Goal: Navigation & Orientation: Find specific page/section

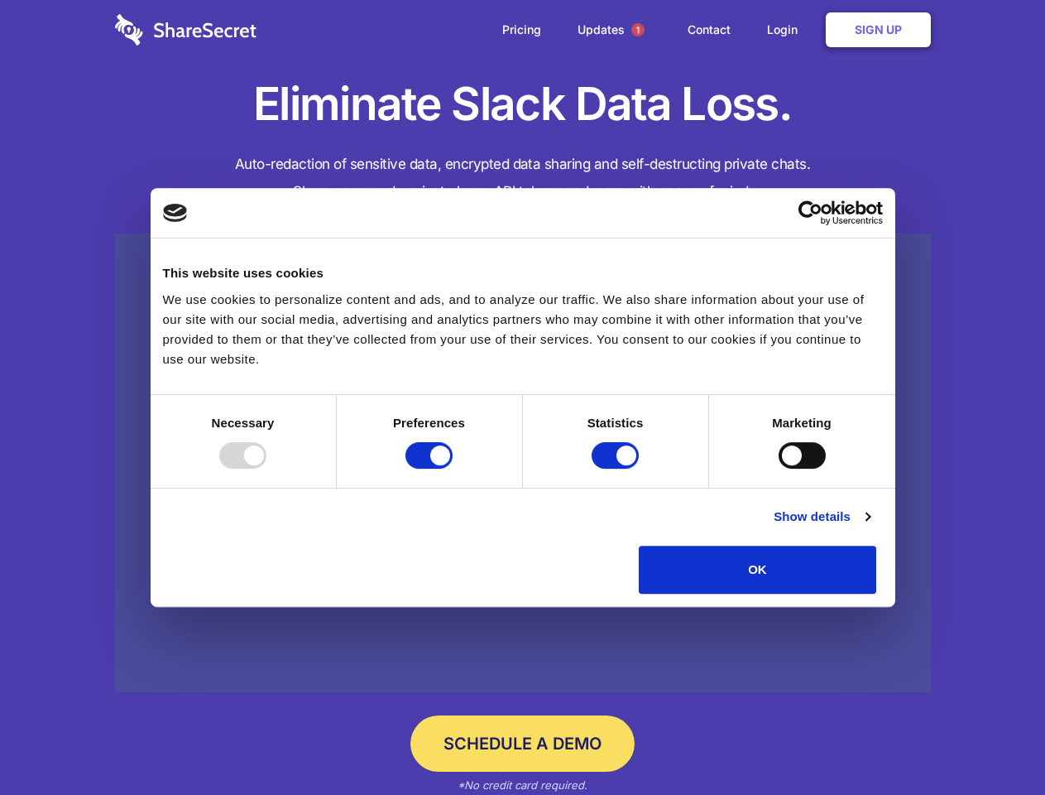
click at [267, 468] on div at bounding box center [242, 455] width 47 height 26
click at [453, 468] on input "Preferences" at bounding box center [429, 455] width 47 height 26
checkbox input "false"
click at [617, 468] on input "Statistics" at bounding box center [615, 455] width 47 height 26
checkbox input "false"
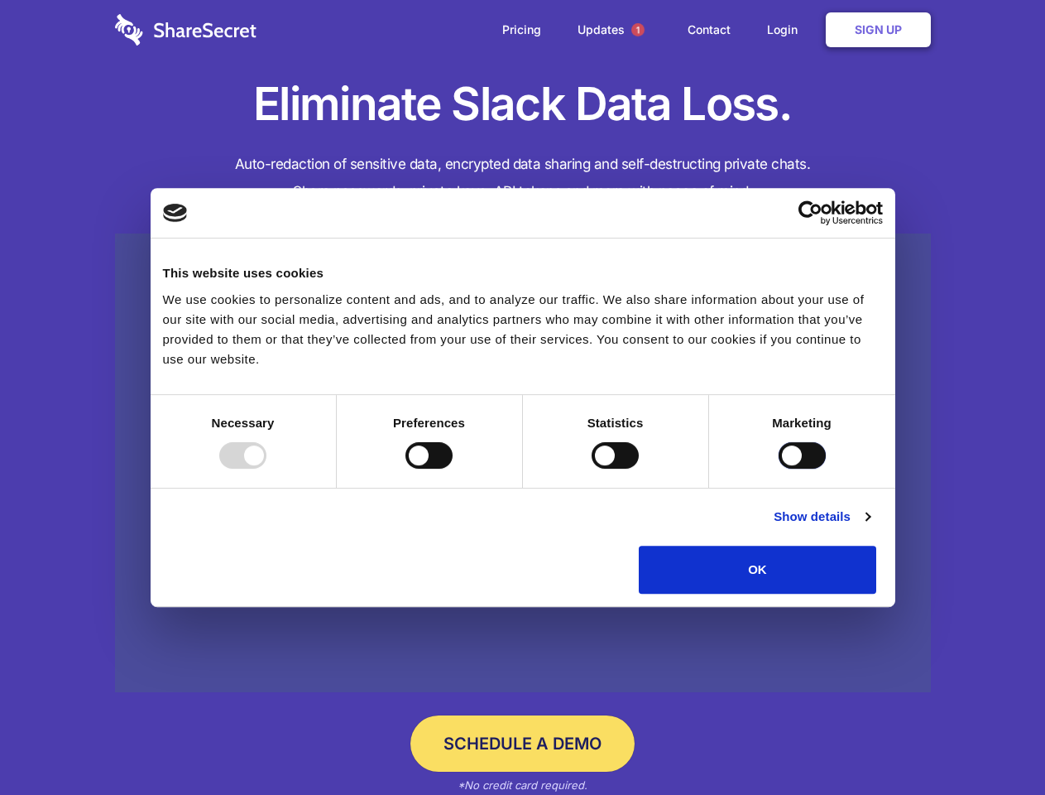
click at [779, 468] on input "Marketing" at bounding box center [802, 455] width 47 height 26
checkbox input "true"
click at [870, 526] on link "Show details" at bounding box center [822, 517] width 96 height 20
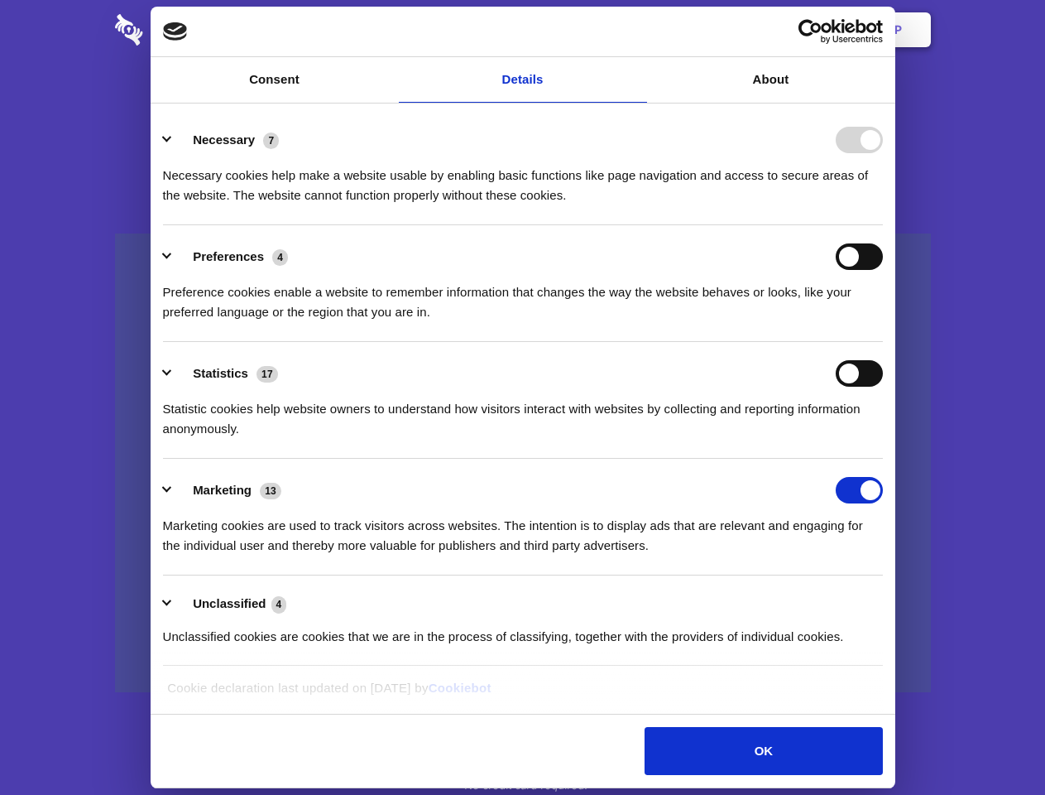
click at [883, 205] on div "Necessary 7 Necessary cookies help make a website usable by enabling basic func…" at bounding box center [523, 166] width 720 height 79
click at [637, 30] on span "1" at bounding box center [638, 29] width 13 height 13
